Goal: Communication & Community: Answer question/provide support

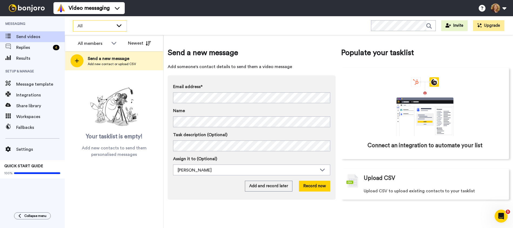
click at [119, 24] on icon at bounding box center [119, 25] width 6 height 5
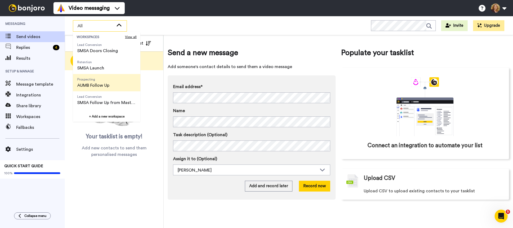
scroll to position [26, 0]
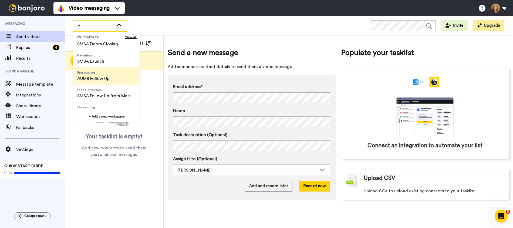
click at [106, 77] on span "AUMB Follow Up" at bounding box center [93, 78] width 32 height 6
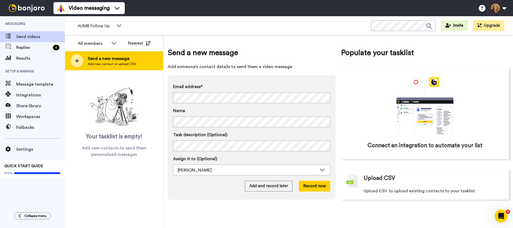
click at [117, 62] on span "Add new contact or upload CSV" at bounding box center [112, 64] width 48 height 4
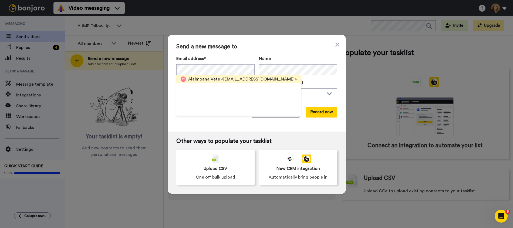
click at [208, 79] on span "Alaimoana Vete" at bounding box center [204, 79] width 32 height 6
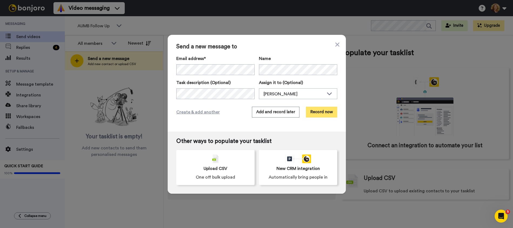
click at [319, 113] on button "Record now" at bounding box center [321, 112] width 31 height 11
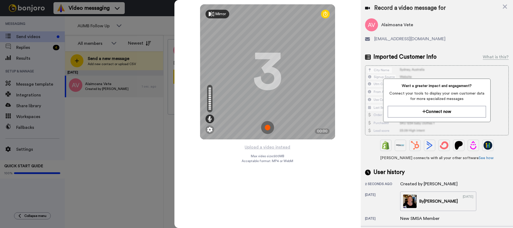
click at [268, 127] on img at bounding box center [267, 127] width 13 height 13
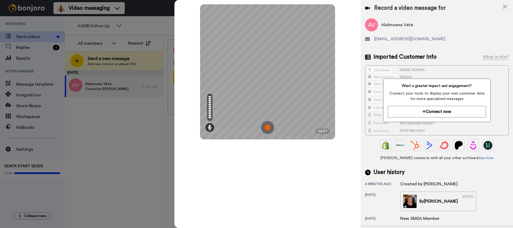
click at [268, 127] on img at bounding box center [267, 127] width 13 height 13
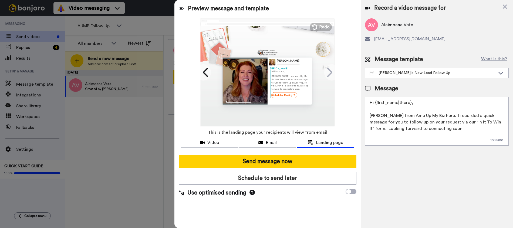
drag, startPoint x: 444, startPoint y: 129, endPoint x: 367, endPoint y: 116, distance: 78.7
click at [367, 116] on textarea "Hi {first_name|there}, [PERSON_NAME] from Amp Up My Biz here. I recorded a quic…" at bounding box center [437, 121] width 144 height 49
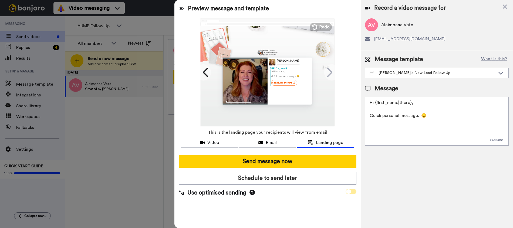
type textarea "Hi {first_name|there}, Quick personal message. 😊"
click at [354, 191] on span at bounding box center [351, 191] width 11 height 5
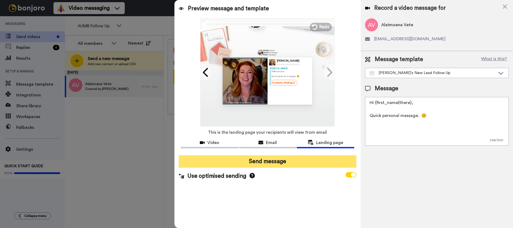
click at [272, 161] on button "Send message" at bounding box center [268, 161] width 178 height 12
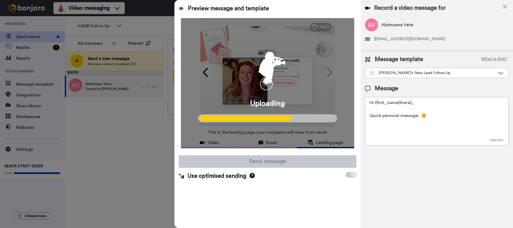
click at [296, 131] on div "Uploading" at bounding box center [267, 83] width 173 height 130
click at [303, 131] on div "Uploading" at bounding box center [267, 83] width 173 height 130
click at [272, 143] on div "Uploading" at bounding box center [267, 83] width 173 height 130
